Goal: Use online tool/utility: Utilize a website feature to perform a specific function

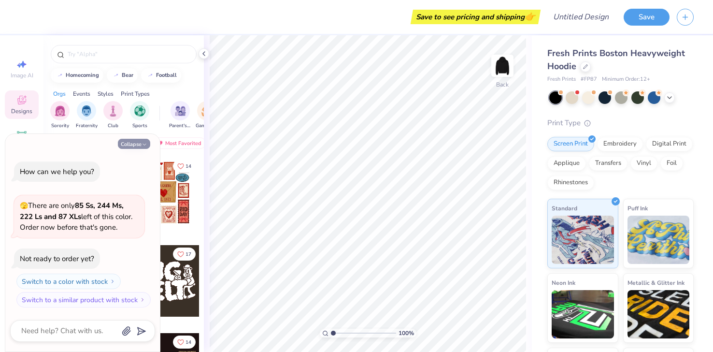
click at [127, 144] on button "Collapse" at bounding box center [134, 144] width 32 height 10
type textarea "x"
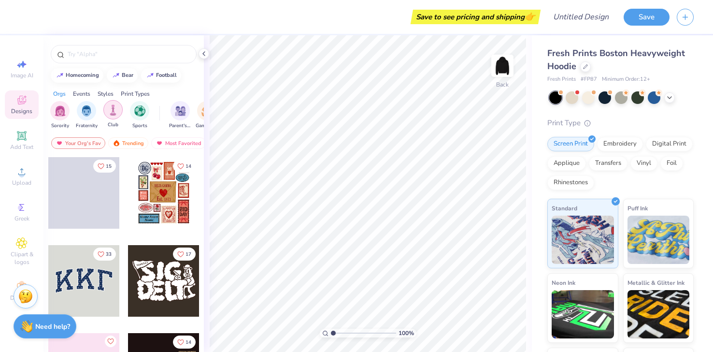
click at [114, 113] on img "filter for Club" at bounding box center [113, 109] width 11 height 11
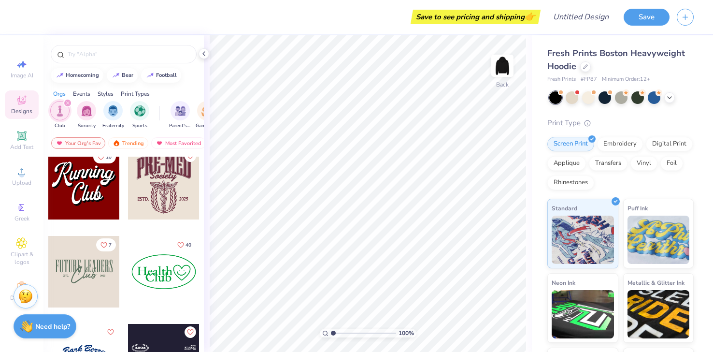
scroll to position [217, 0]
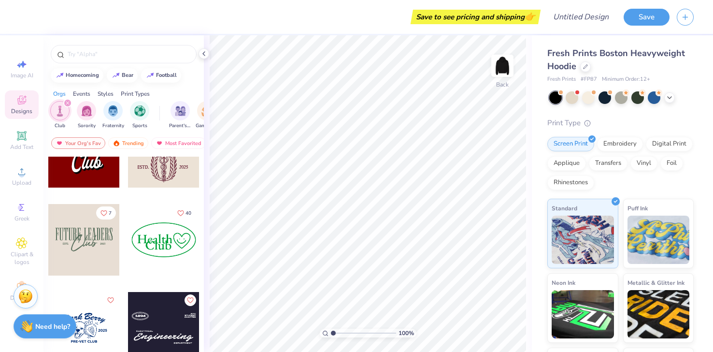
click at [98, 253] on div at bounding box center [83, 239] width 71 height 71
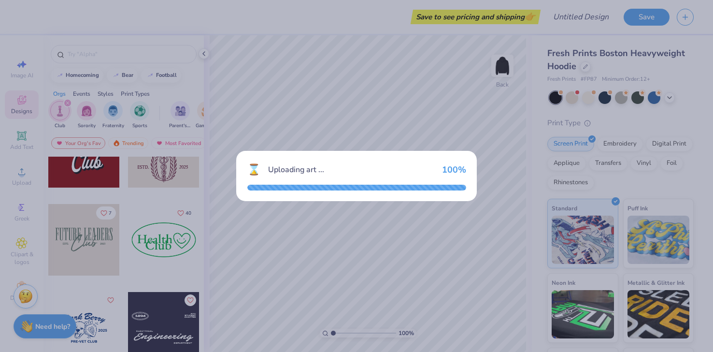
click at [442, 171] on div "100 %" at bounding box center [454, 169] width 24 height 11
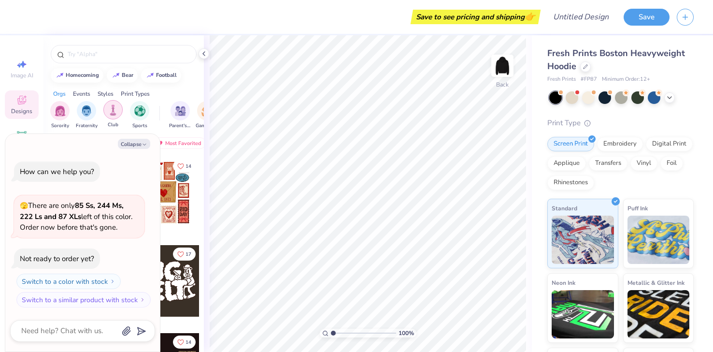
click at [111, 107] on img "filter for Club" at bounding box center [113, 109] width 11 height 11
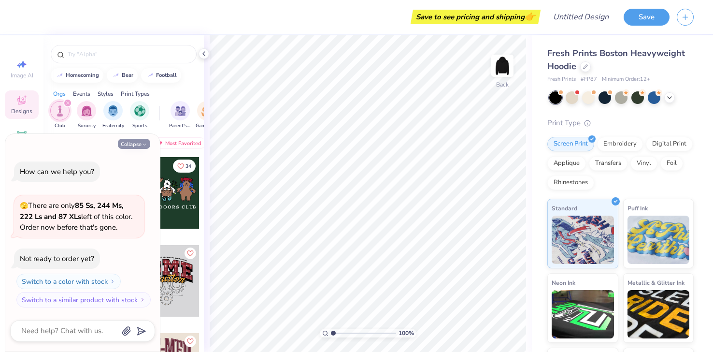
click at [142, 146] on icon "button" at bounding box center [145, 145] width 6 height 6
type textarea "x"
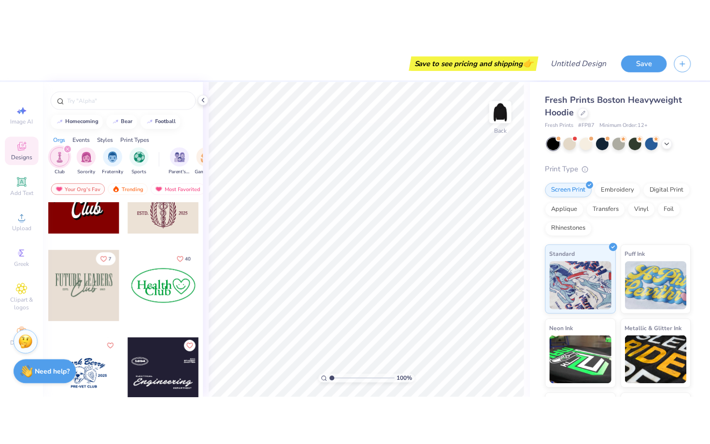
scroll to position [221, 0]
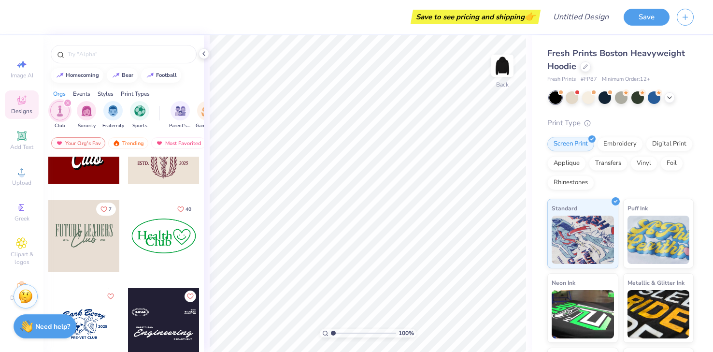
click at [99, 240] on div at bounding box center [83, 235] width 71 height 71
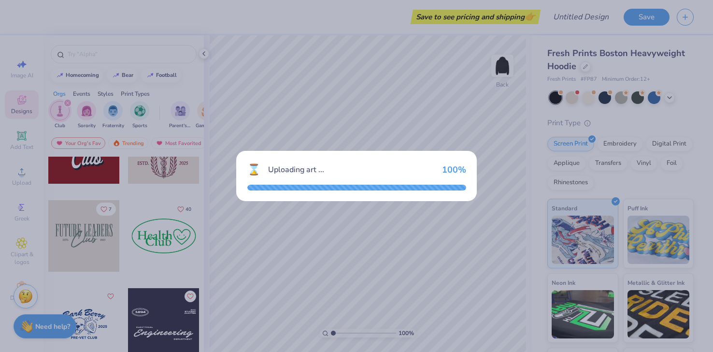
click at [451, 179] on div "⌛ Uploading art ... 100 %" at bounding box center [356, 176] width 241 height 50
click at [445, 180] on div "⌛ Uploading art ... 100 %" at bounding box center [356, 176] width 241 height 50
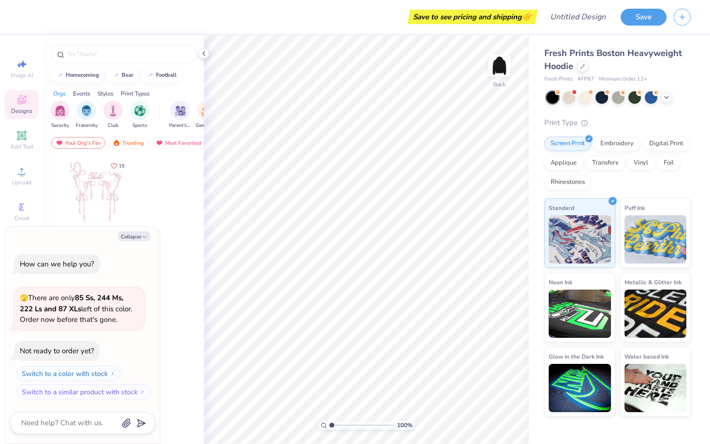
type textarea "x"
